Goal: Transaction & Acquisition: Book appointment/travel/reservation

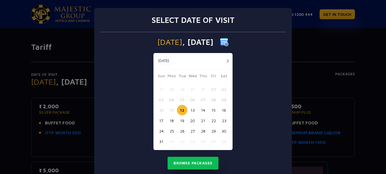
click at [224, 60] on button "button" at bounding box center [227, 61] width 7 height 7
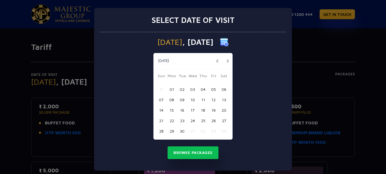
click at [201, 89] on button "04" at bounding box center [203, 89] width 10 height 10
click at [190, 154] on button "Browse Packages" at bounding box center [192, 152] width 51 height 13
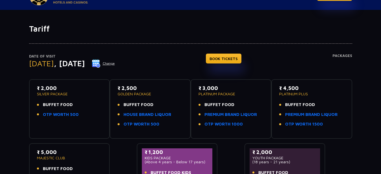
scroll to position [28, 0]
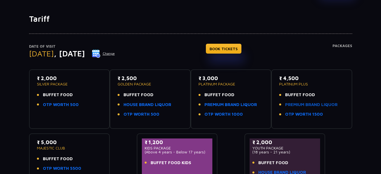
click at [296, 105] on link "PREMIUM BRAND LIQUOR" at bounding box center [311, 105] width 53 height 6
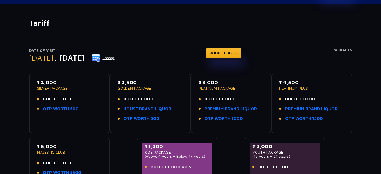
scroll to position [85, 0]
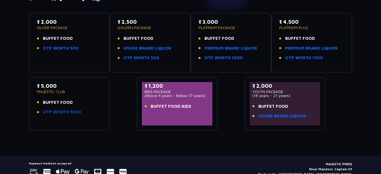
click at [64, 112] on link "OTP WORTH 5500" at bounding box center [62, 112] width 38 height 6
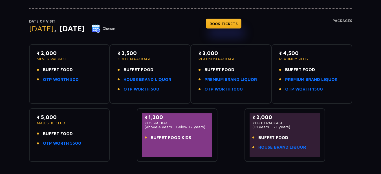
scroll to position [53, 0]
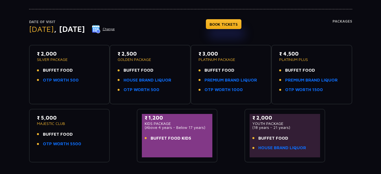
click at [46, 119] on p "₹ 5,000" at bounding box center [69, 118] width 65 height 8
click at [54, 125] on p "MAJESTIC CLUB" at bounding box center [69, 124] width 65 height 4
click at [242, 26] on link "BOOK TICKETS" at bounding box center [224, 24] width 36 height 10
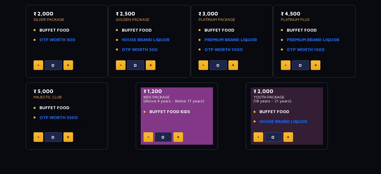
scroll to position [113, 0]
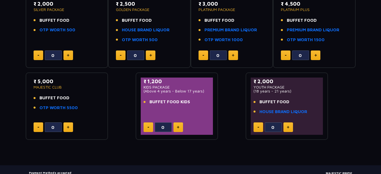
click at [70, 126] on button at bounding box center [69, 128] width 10 height 10
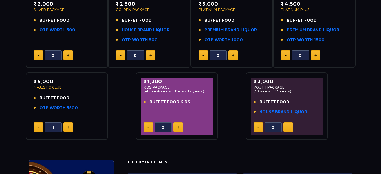
click at [40, 130] on button at bounding box center [39, 128] width 10 height 10
type input "0"
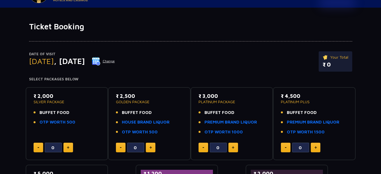
scroll to position [0, 0]
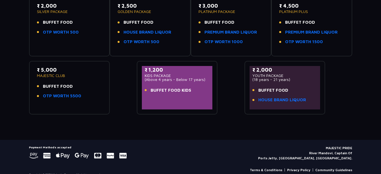
scroll to position [109, 0]
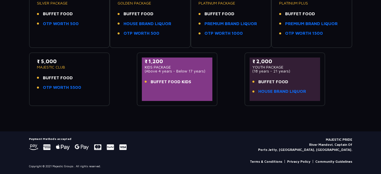
click at [45, 65] on p "MAJESTIC CLUB" at bounding box center [69, 67] width 65 height 4
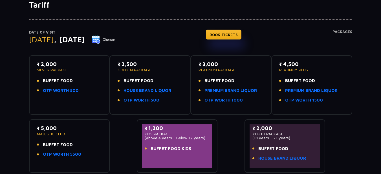
scroll to position [0, 0]
